Goal: Transaction & Acquisition: Book appointment/travel/reservation

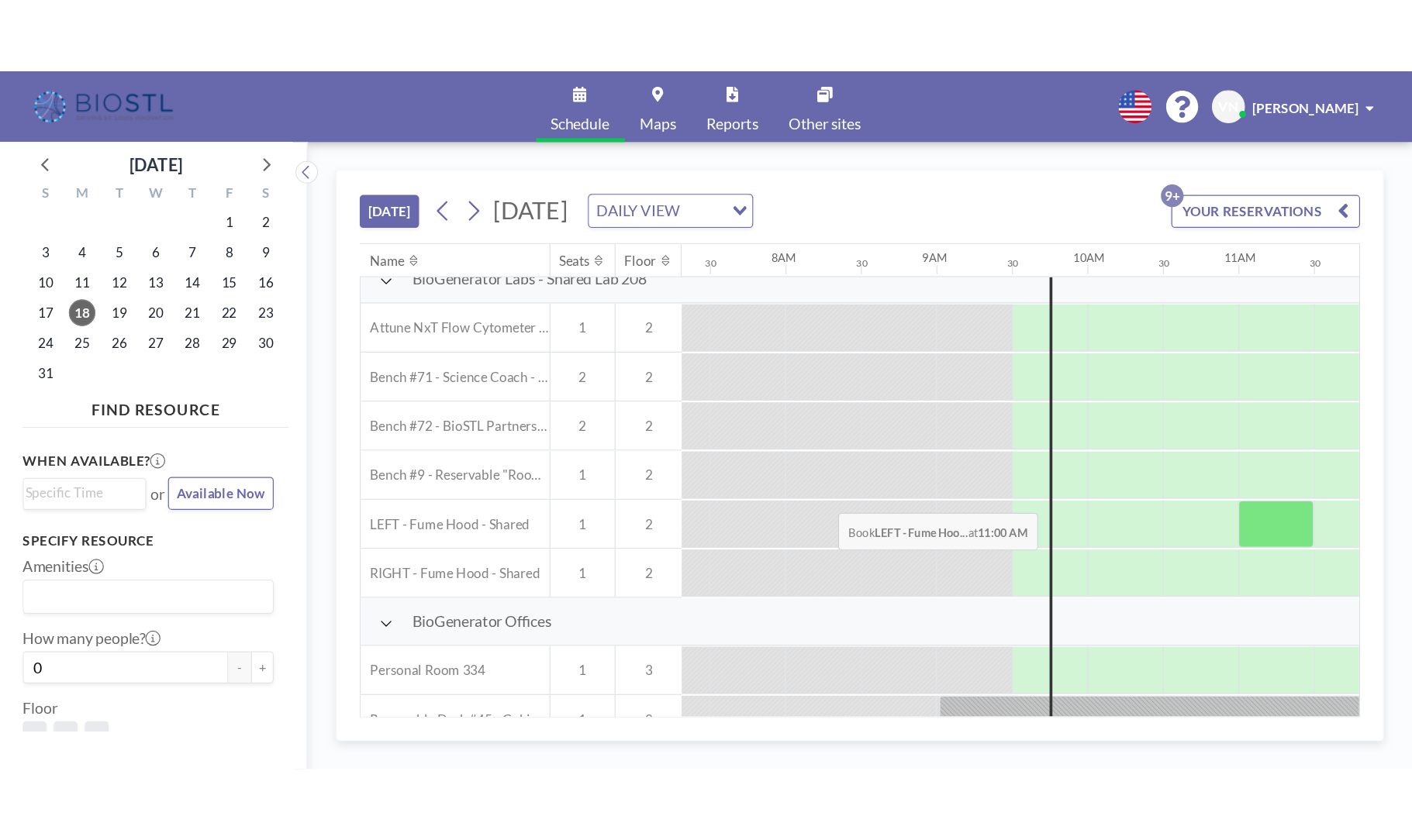
scroll to position [89, 907]
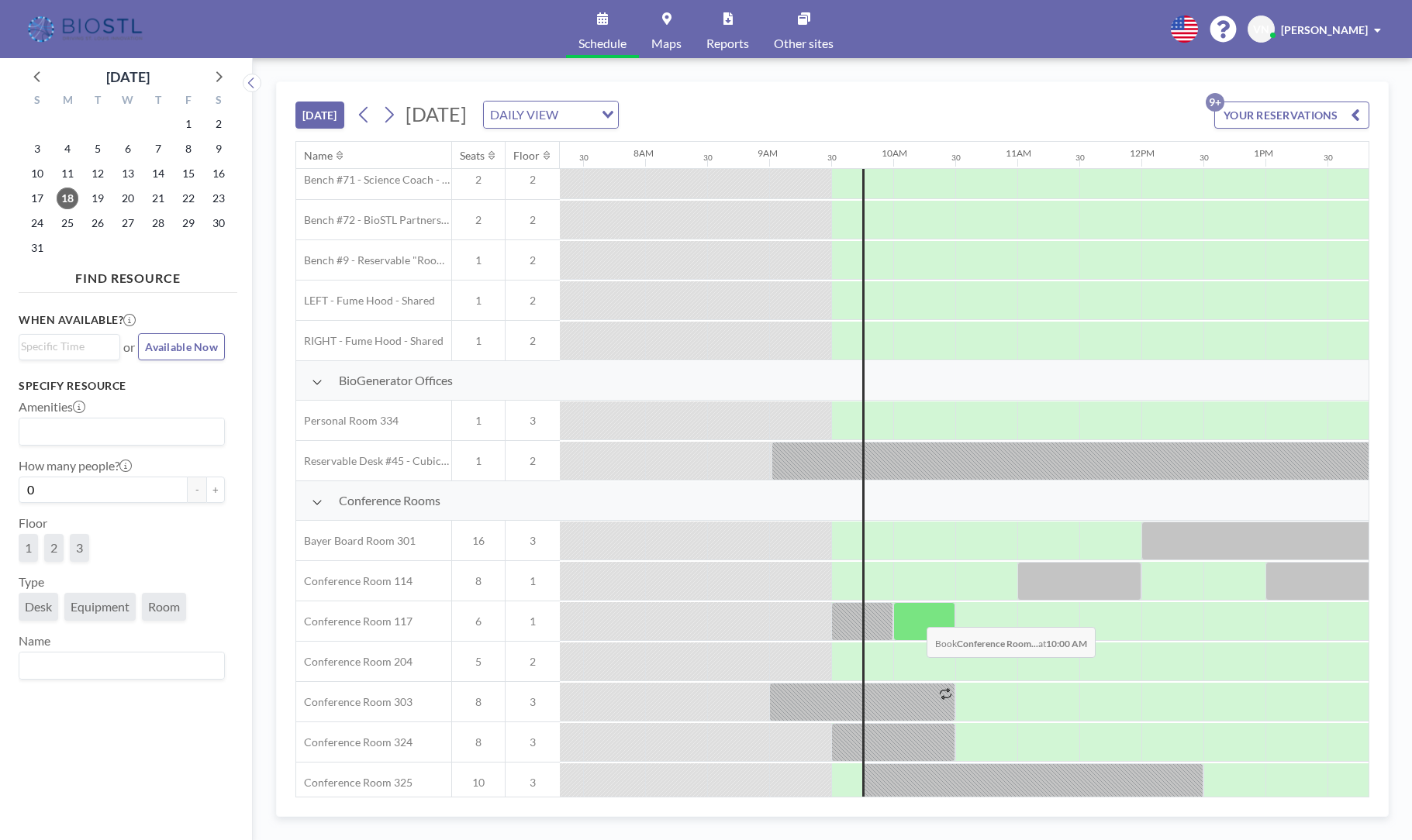
click at [914, 573] on div at bounding box center [924, 621] width 62 height 39
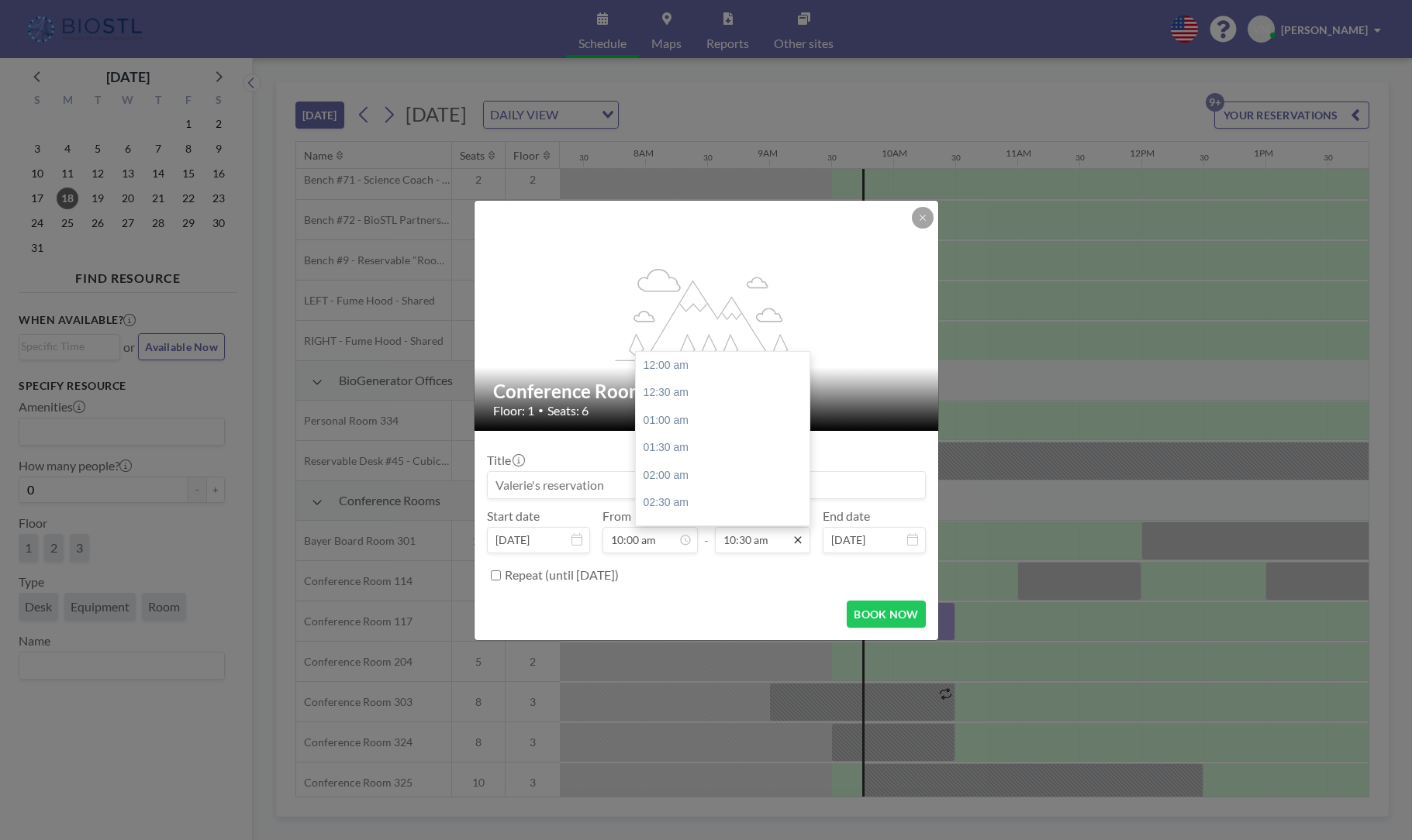
scroll to position [570, 0]
click at [697, 393] on div "11:00 am" at bounding box center [727, 402] width 182 height 28
type input "11:00 am"
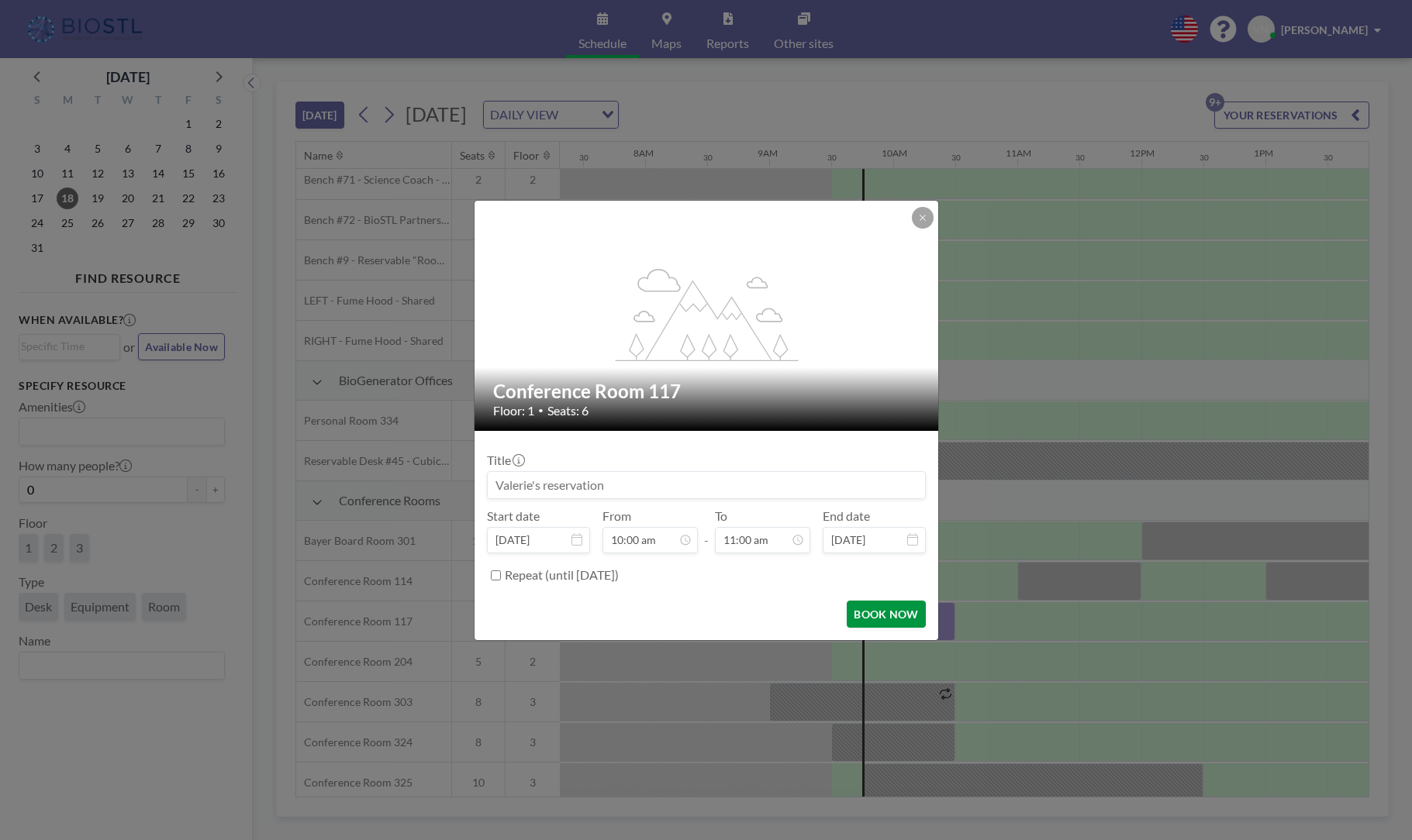
click at [885, 573] on button "BOOK NOW" at bounding box center [885, 614] width 78 height 27
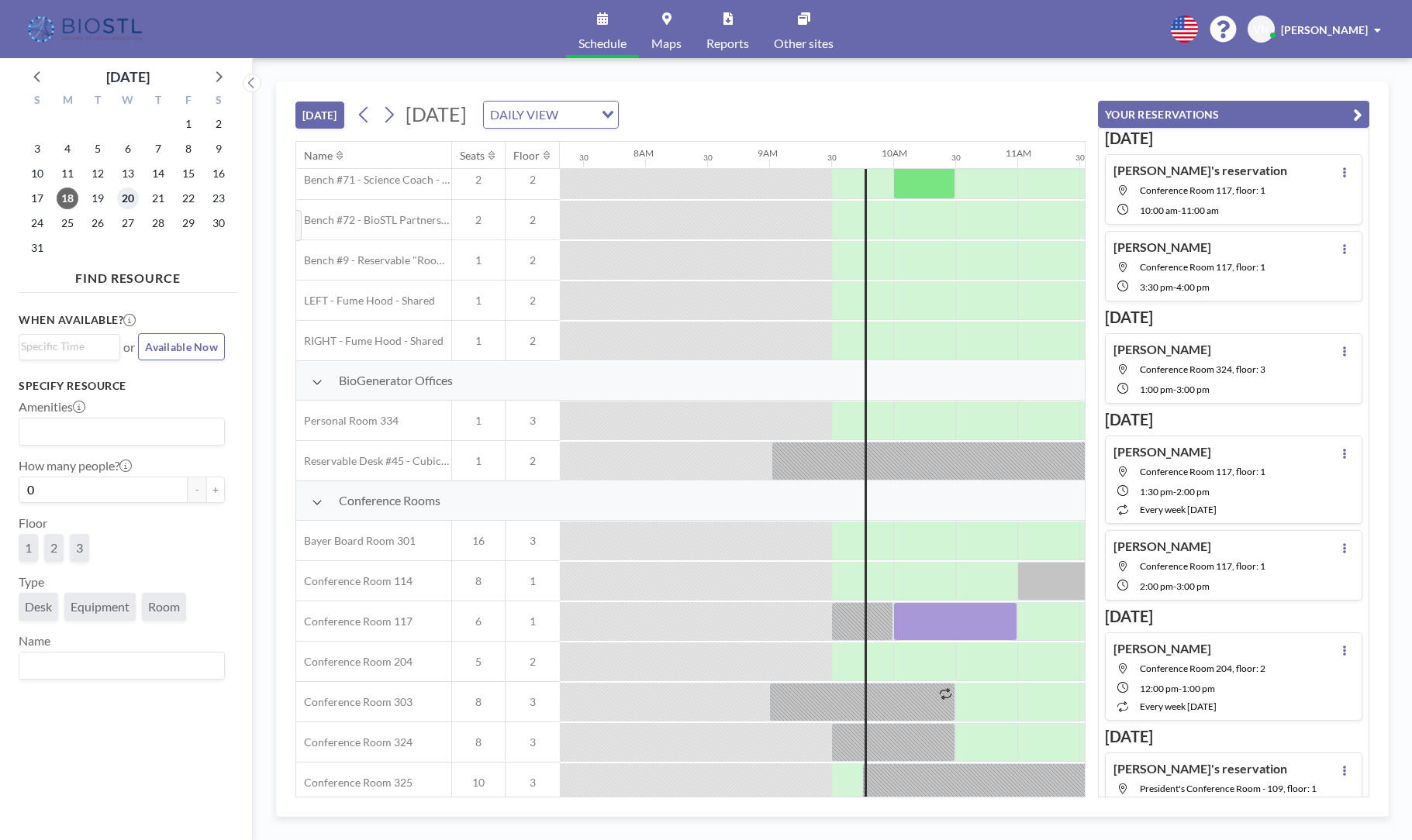
click at [131, 198] on span "20" at bounding box center [128, 198] width 22 height 22
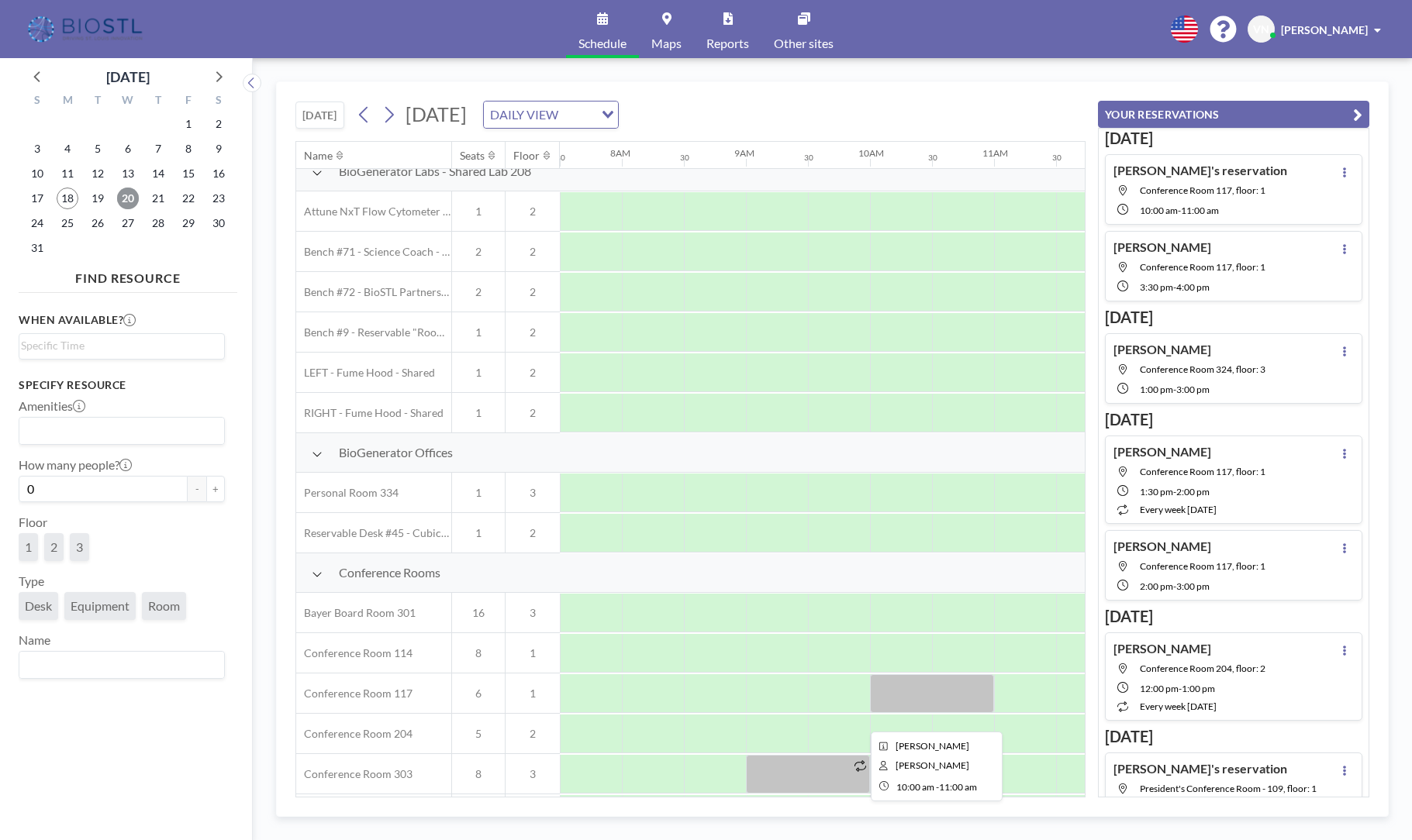
scroll to position [57, 930]
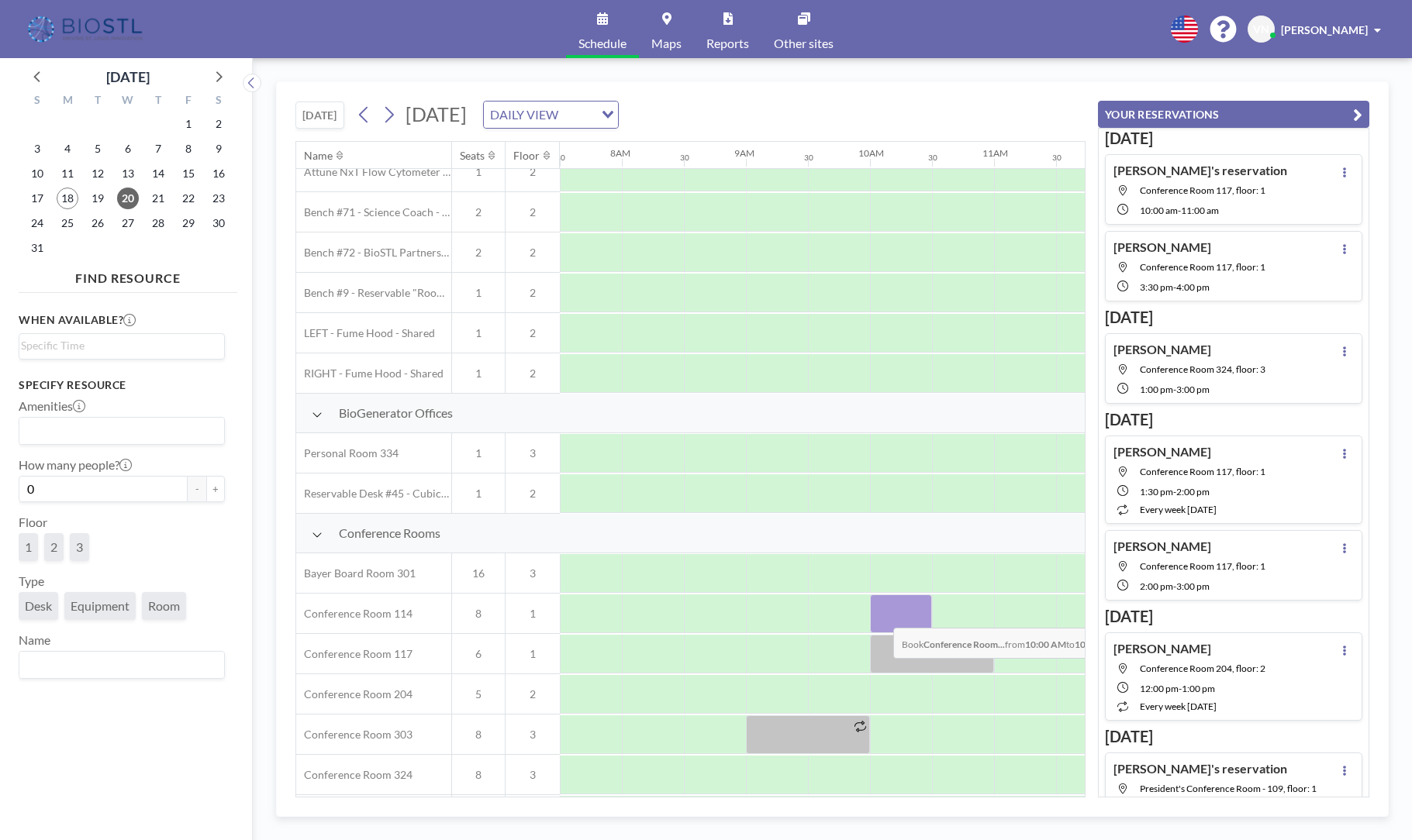
click at [881, 573] on div at bounding box center [901, 613] width 62 height 39
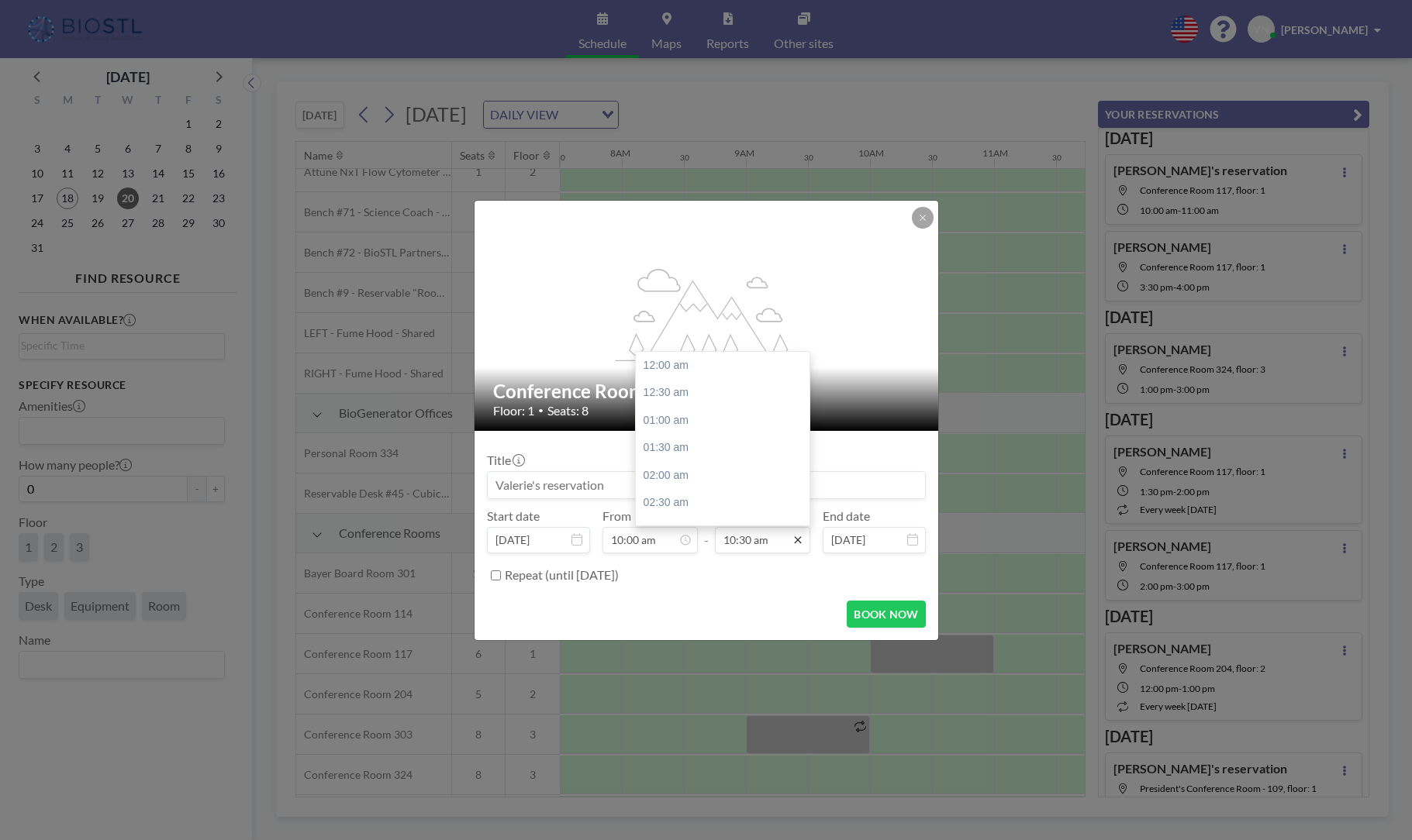
scroll to position [570, 0]
click at [686, 393] on div "11:00 am" at bounding box center [727, 402] width 182 height 28
type input "11:00 am"
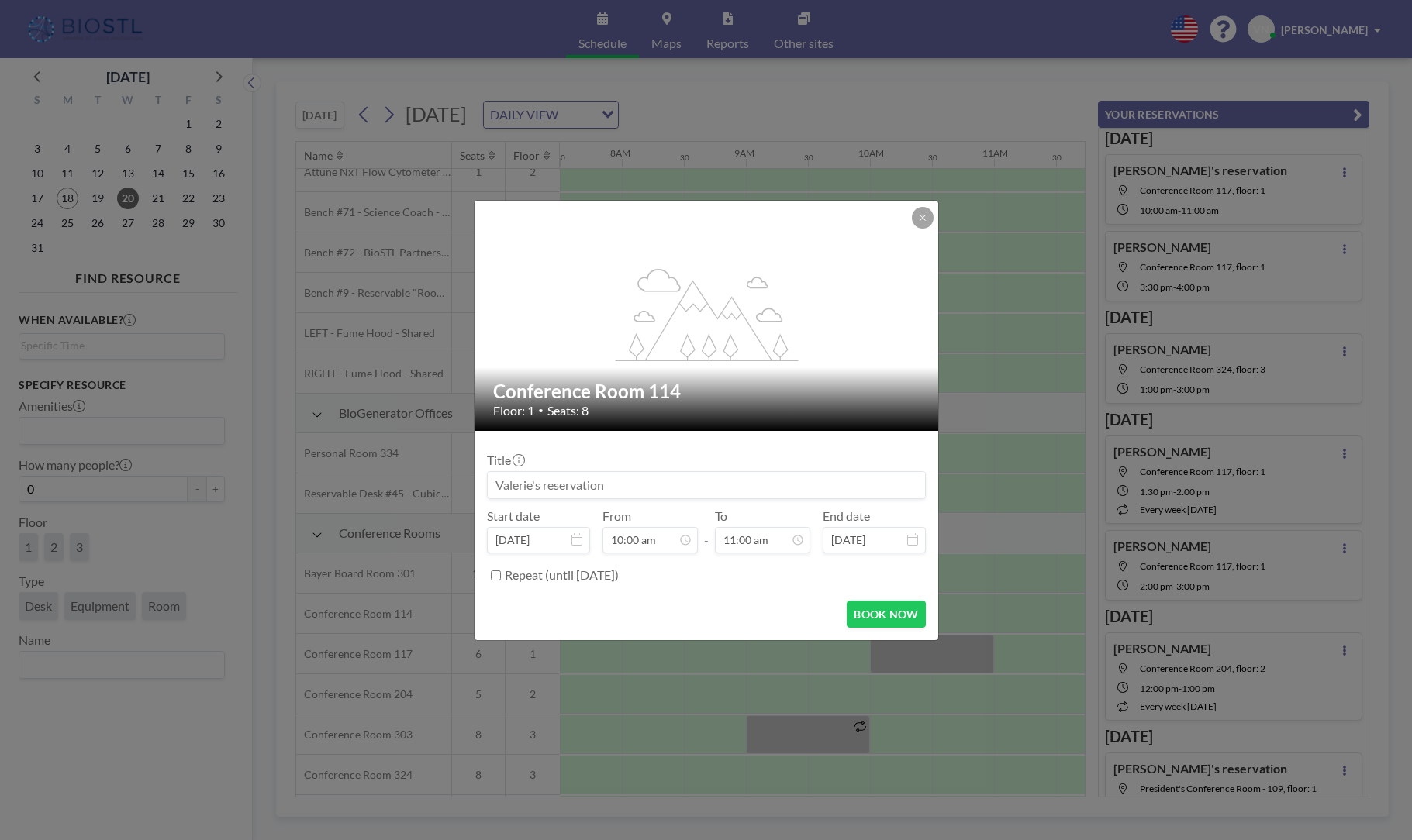
scroll to position [597, 0]
click at [891, 573] on button "BOOK NOW" at bounding box center [885, 614] width 78 height 27
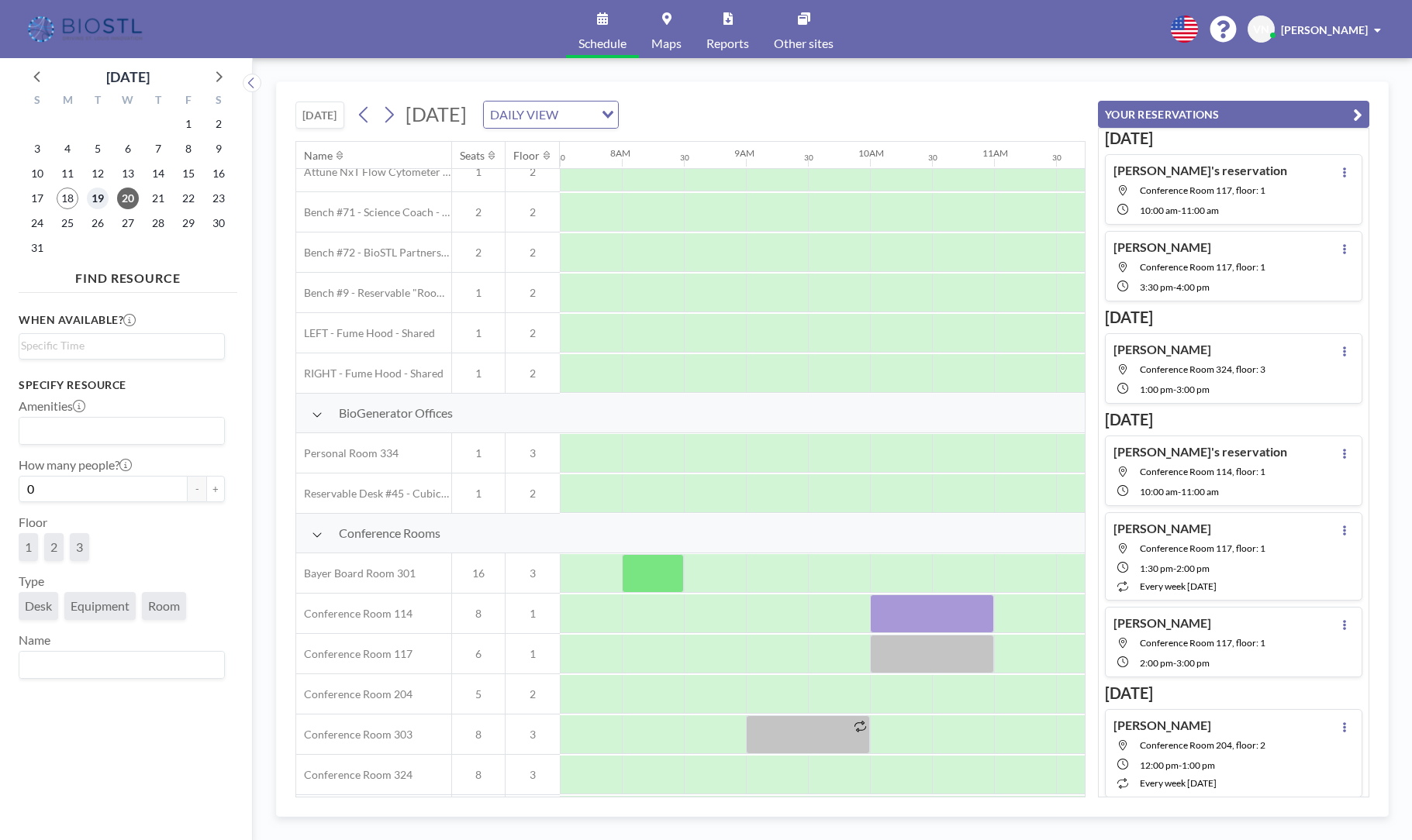
click at [100, 200] on span "19" at bounding box center [97, 198] width 22 height 22
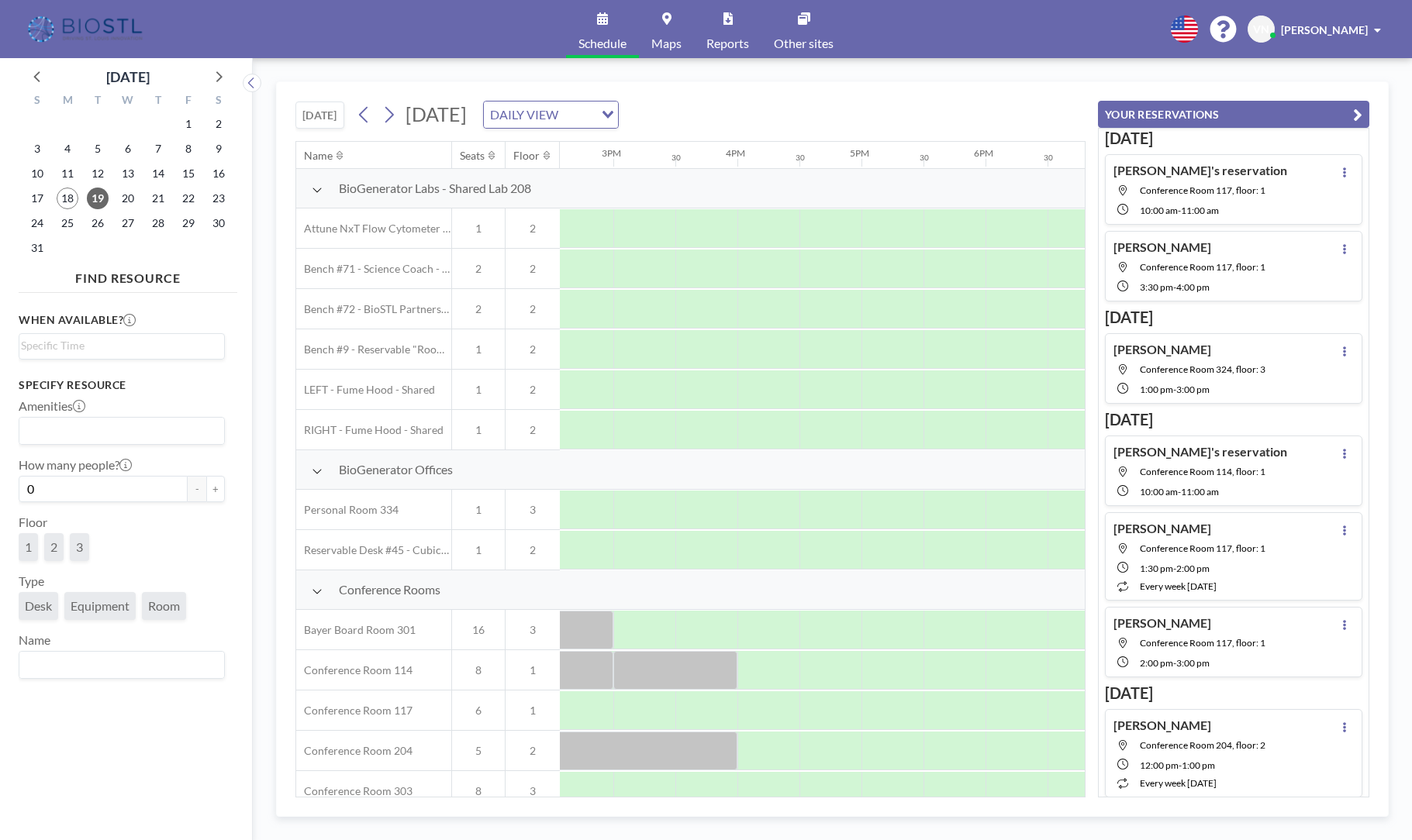
scroll to position [0, 1801]
click at [837, 573] on div at bounding box center [837, 710] width 62 height 39
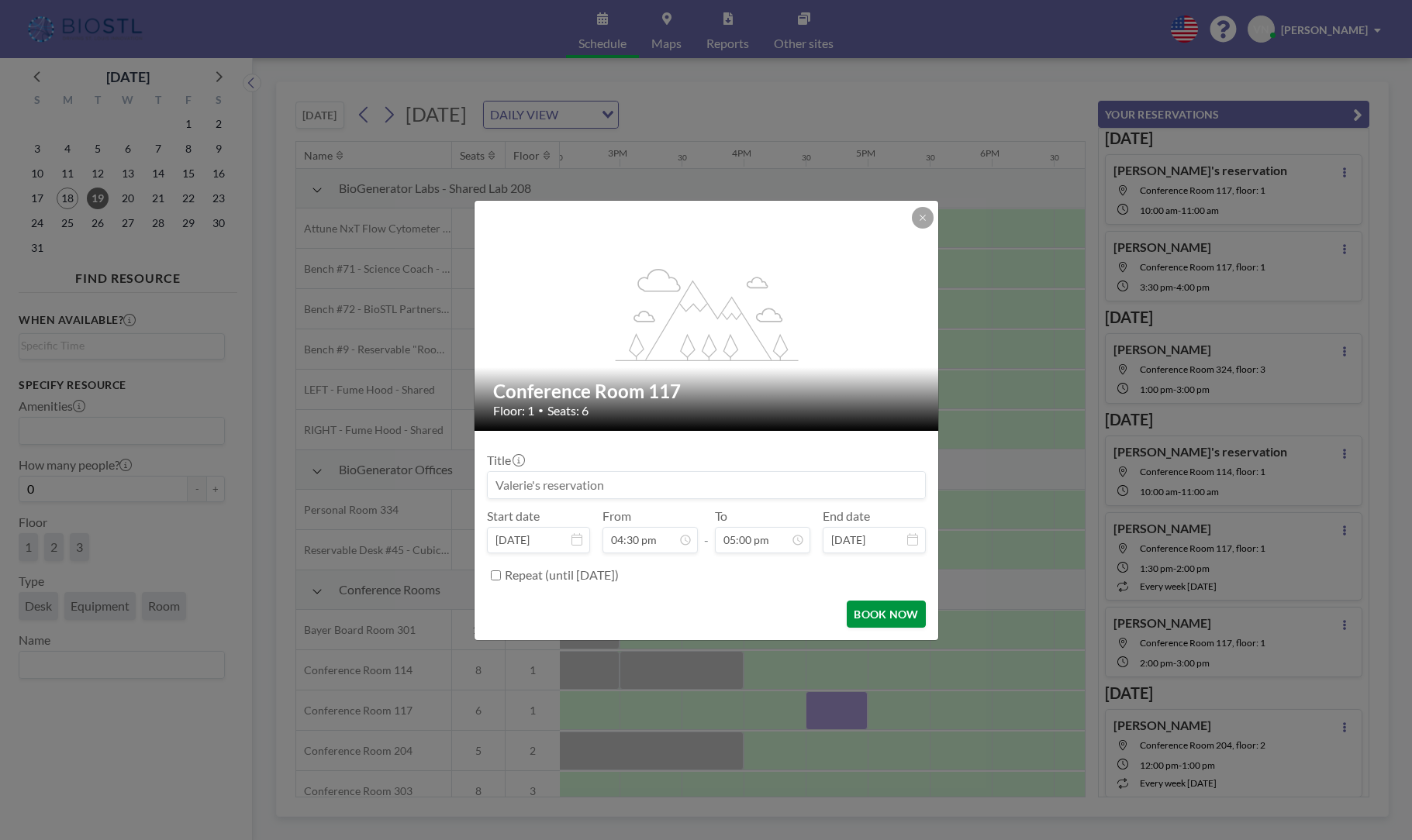
click at [873, 573] on button "BOOK NOW" at bounding box center [885, 614] width 78 height 27
